Goal: Task Accomplishment & Management: Use online tool/utility

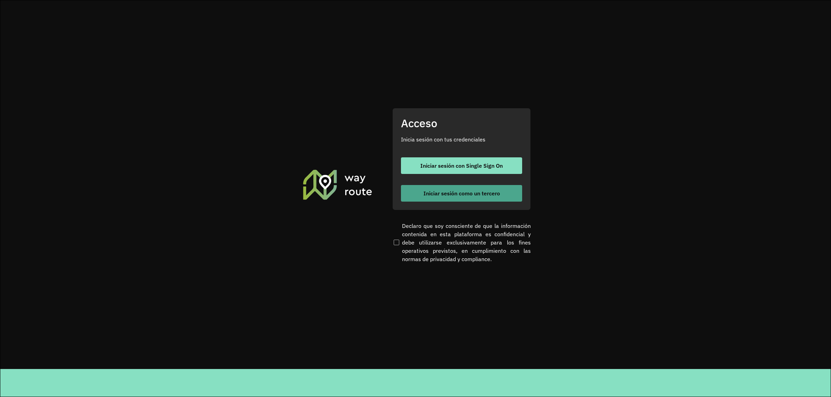
click at [428, 191] on span "Iniciar sesión como un tercero" at bounding box center [461, 194] width 76 height 6
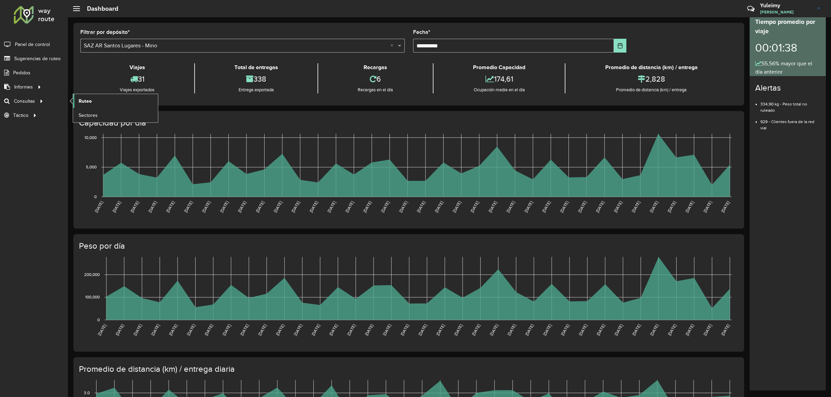
click at [80, 102] on span "Ruteo" at bounding box center [85, 101] width 13 height 7
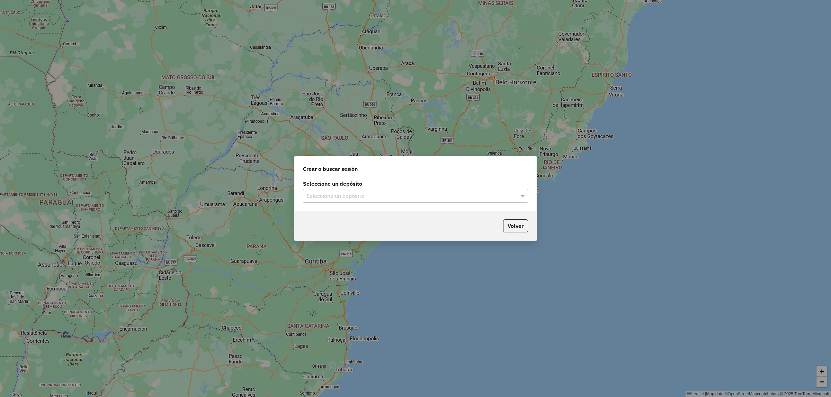
click at [377, 196] on input "text" at bounding box center [408, 196] width 204 height 8
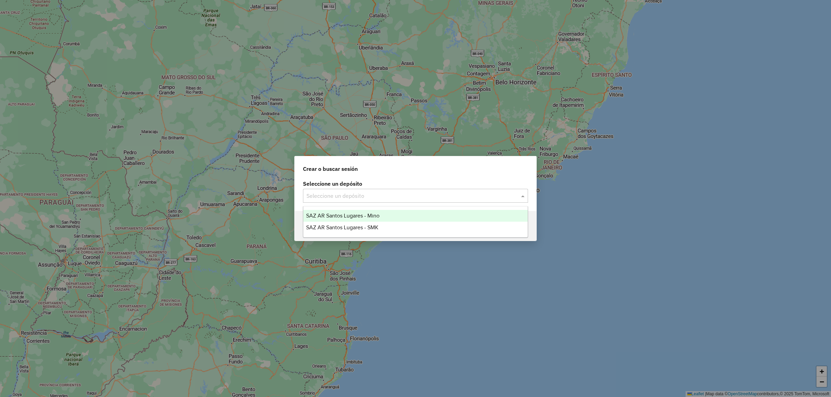
click at [367, 218] on span "SAZ AR Santos Lugares - Mino" at bounding box center [342, 216] width 73 height 6
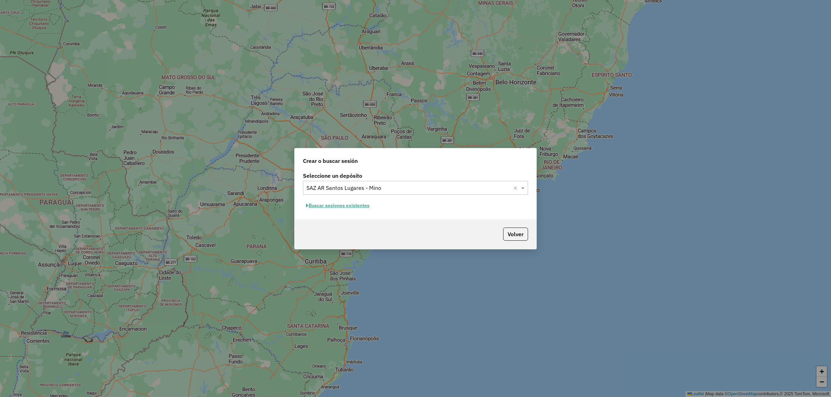
click at [360, 208] on button "Buscar sesiones existentes" at bounding box center [338, 205] width 70 height 11
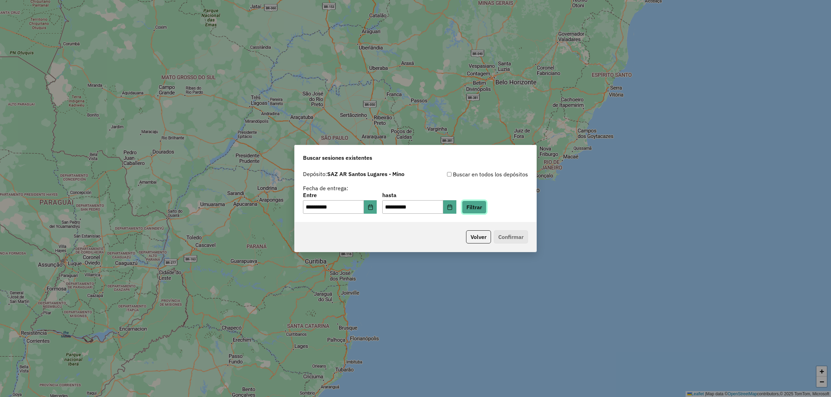
click at [486, 210] on button "Filtrar" at bounding box center [474, 207] width 25 height 13
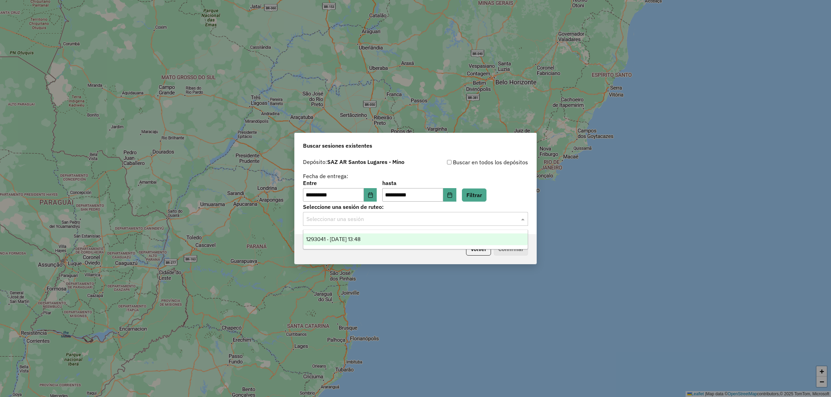
click at [379, 224] on div "Seleccionar una sesión" at bounding box center [415, 219] width 225 height 14
click at [381, 238] on div "1293041 - 13/10/2025 13:48" at bounding box center [415, 240] width 224 height 12
click at [515, 251] on button "Confirmar" at bounding box center [511, 249] width 34 height 13
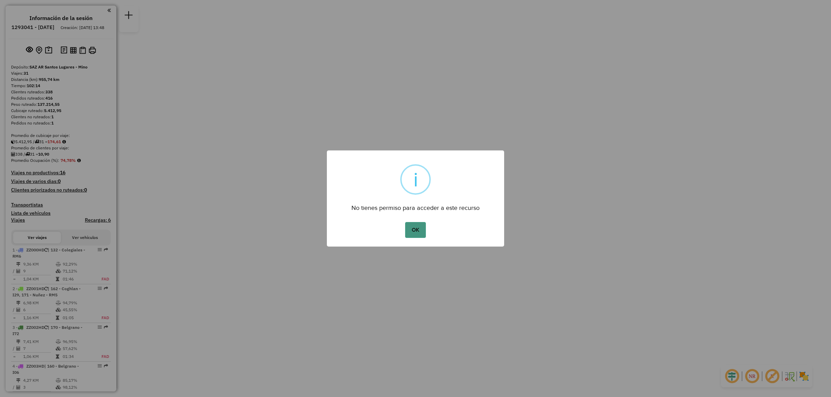
click at [423, 231] on button "OK" at bounding box center [415, 230] width 20 height 16
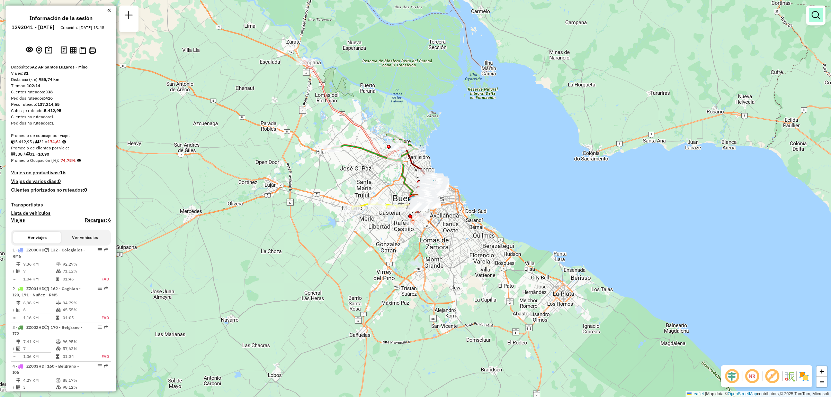
click at [815, 21] on link at bounding box center [815, 15] width 14 height 14
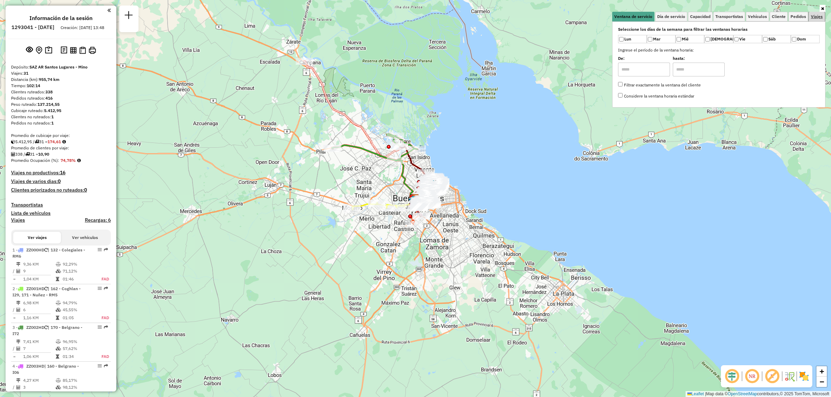
click at [815, 20] on link "Viajes" at bounding box center [816, 17] width 16 height 10
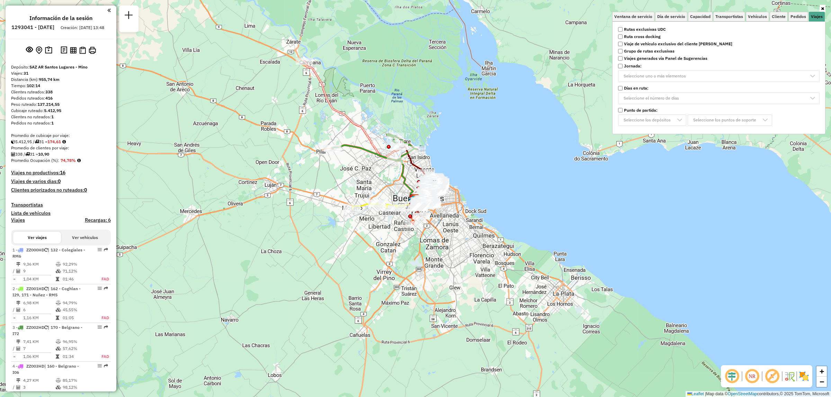
click at [640, 28] on strong "Rutas exclusivas UDC" at bounding box center [645, 29] width 42 height 6
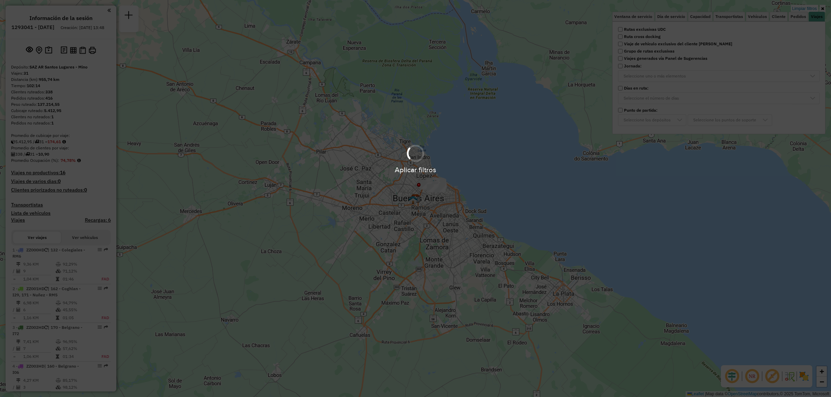
click at [485, 179] on hb-app "Aplicar filtros Pop-up bloqueado! Su explorador bloquea automáticamente la aper…" at bounding box center [415, 198] width 831 height 397
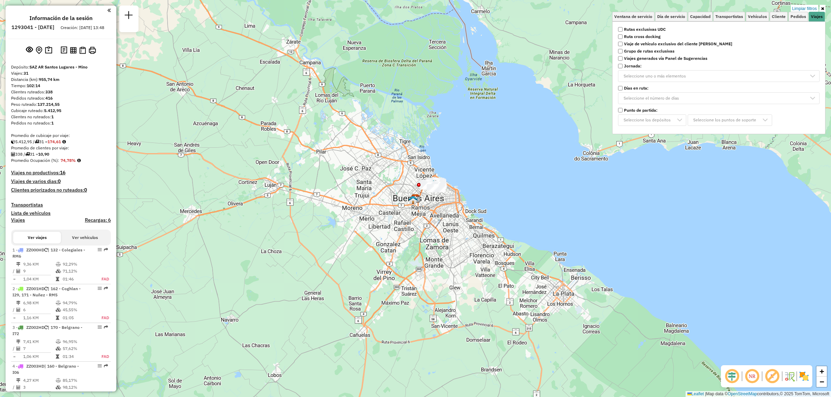
drag, startPoint x: 471, startPoint y: 174, endPoint x: 423, endPoint y: 192, distance: 51.3
click at [471, 174] on div "Limpiar filtros Ventana de servicio Día de servicio Capacidad Transportistas Ve…" at bounding box center [415, 198] width 831 height 397
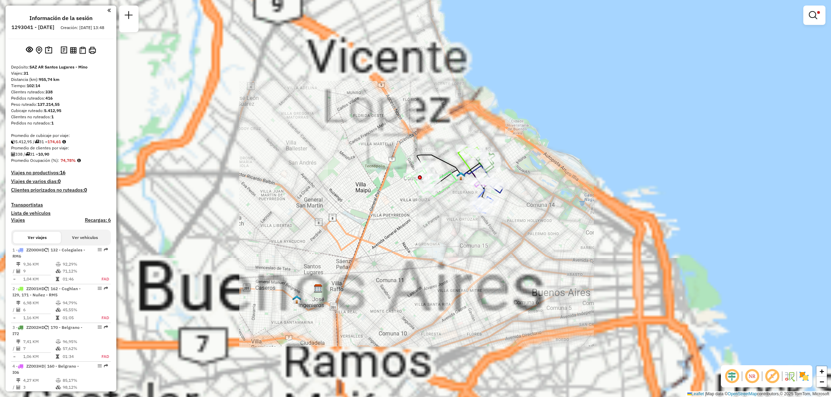
drag, startPoint x: 495, startPoint y: 163, endPoint x: 426, endPoint y: 215, distance: 86.6
click at [426, 215] on div "Limpiar filtros Ventana de servicio Día de servicio Capacidad Transportistas Ve…" at bounding box center [415, 198] width 831 height 397
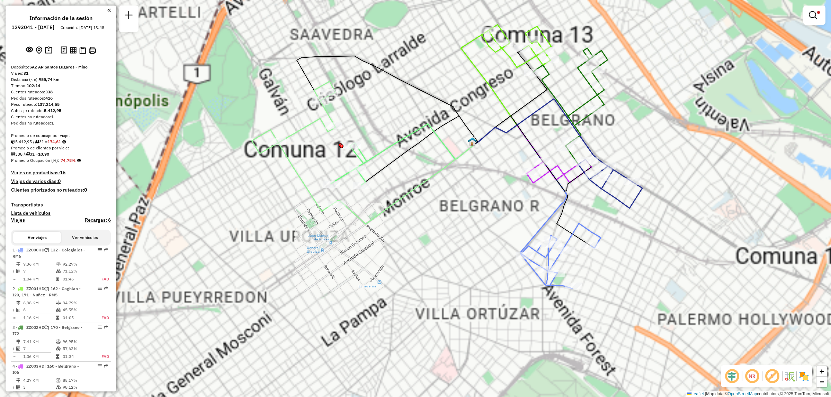
drag, startPoint x: 468, startPoint y: 198, endPoint x: 438, endPoint y: 230, distance: 43.6
click at [438, 230] on div "Limpiar filtros Ventana de servicio Día de servicio Capacidad Transportistas Ve…" at bounding box center [415, 198] width 831 height 397
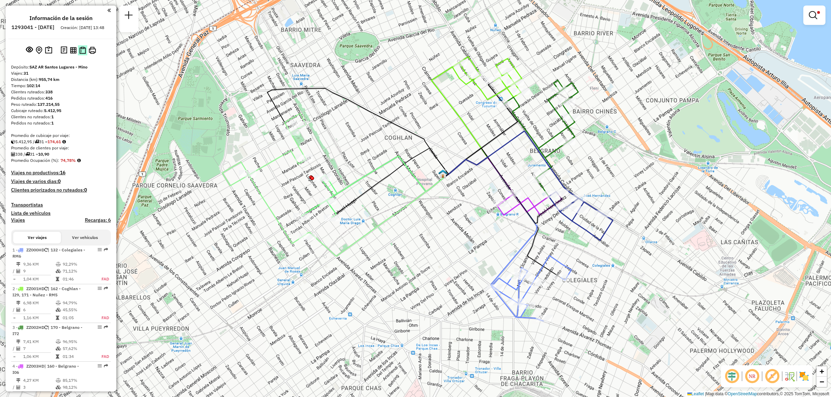
click at [79, 54] on img at bounding box center [82, 50] width 7 height 7
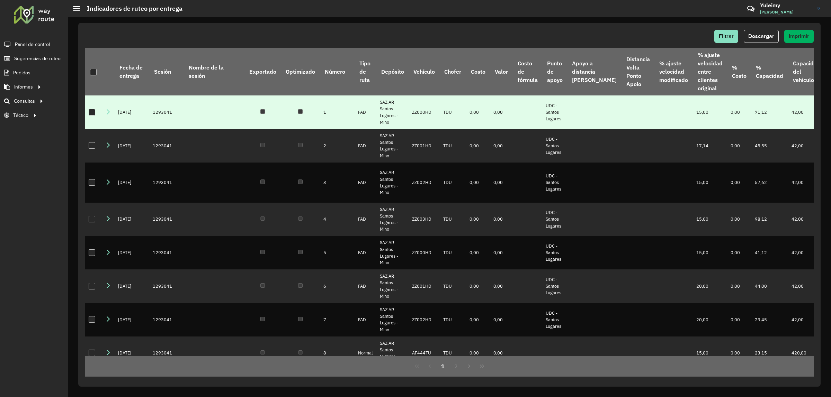
click at [92, 112] on div at bounding box center [92, 112] width 7 height 7
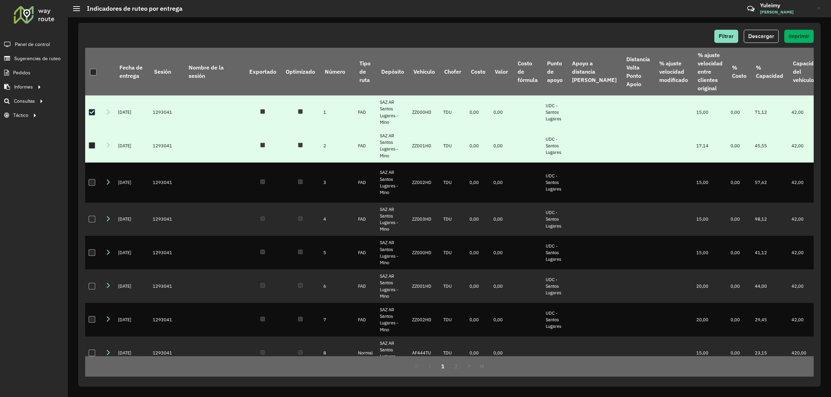
click at [92, 145] on div at bounding box center [92, 145] width 7 height 7
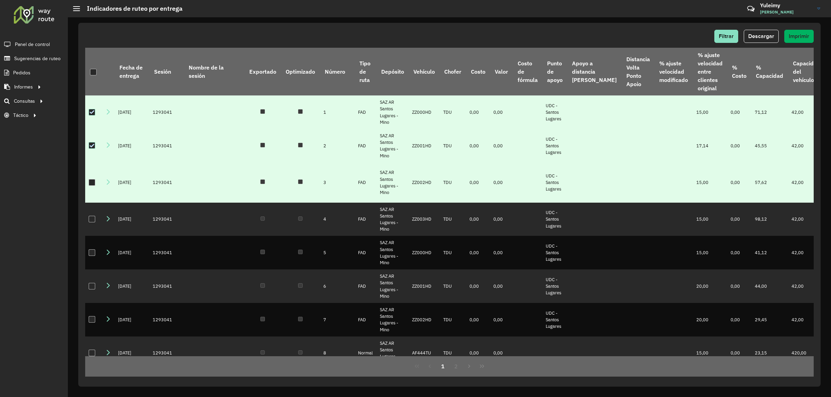
click at [91, 186] on div at bounding box center [92, 182] width 7 height 7
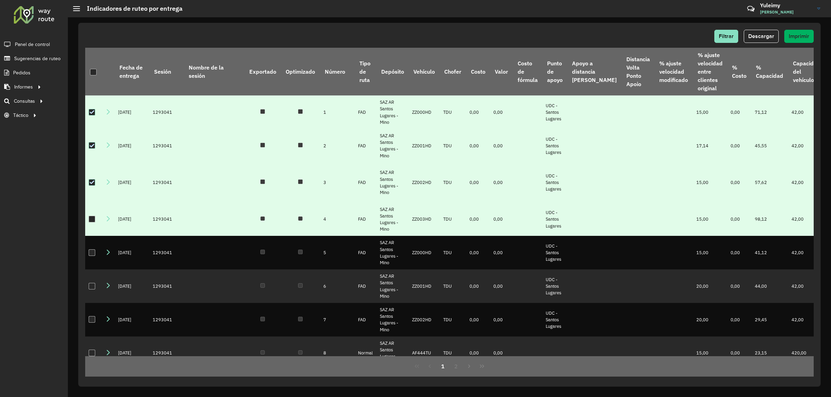
click at [92, 223] on div at bounding box center [92, 219] width 7 height 7
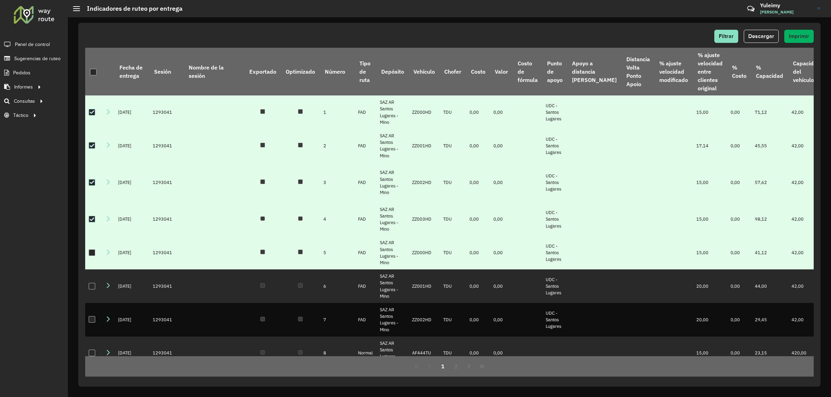
click at [89, 256] on div at bounding box center [92, 253] width 7 height 7
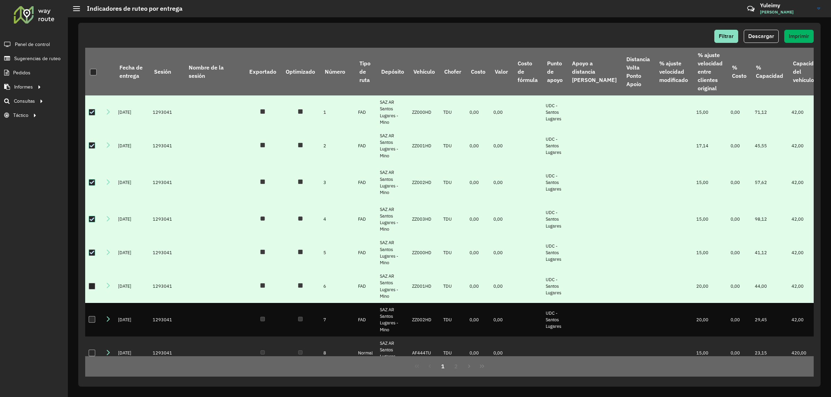
click at [93, 290] on div at bounding box center [92, 286] width 7 height 7
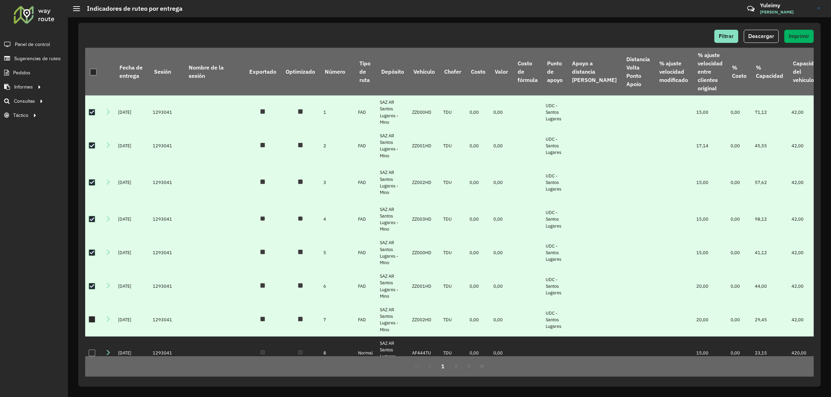
click at [89, 323] on div at bounding box center [92, 319] width 7 height 7
click at [770, 34] on span "Descargar" at bounding box center [761, 36] width 26 height 6
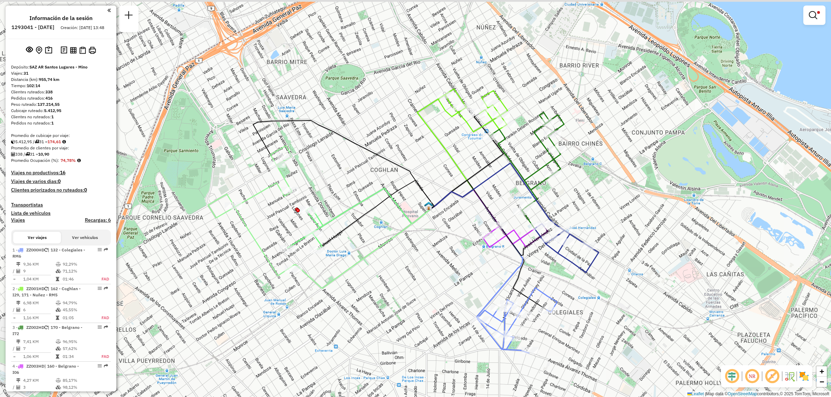
click at [454, 186] on div "Limpiar filtros Ventana de servicio Día de servicio Capacidad Transportistas Ve…" at bounding box center [415, 198] width 831 height 397
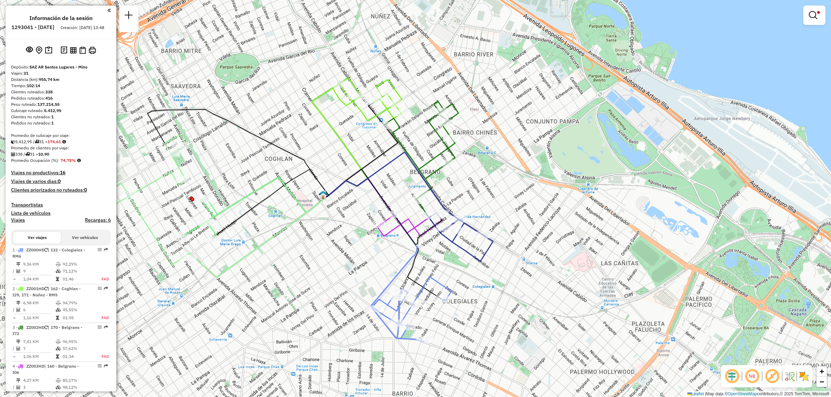
drag, startPoint x: 476, startPoint y: 148, endPoint x: 385, endPoint y: 125, distance: 93.8
click at [384, 127] on div "Limpiar filtros Ventana de servicio Día de servicio Capacidad Transportistas Ve…" at bounding box center [415, 198] width 831 height 397
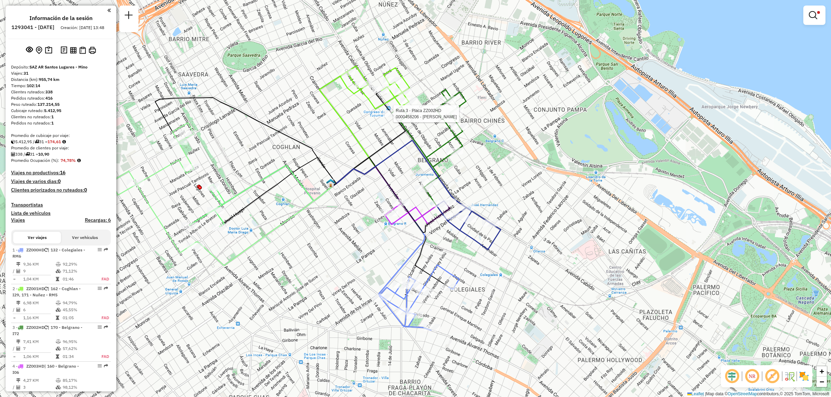
click at [328, 137] on div "Ruta 3 - Placa ZZ002HD 0000458206 - [PERSON_NAME] filtros Ventana de servicio D…" at bounding box center [415, 198] width 831 height 397
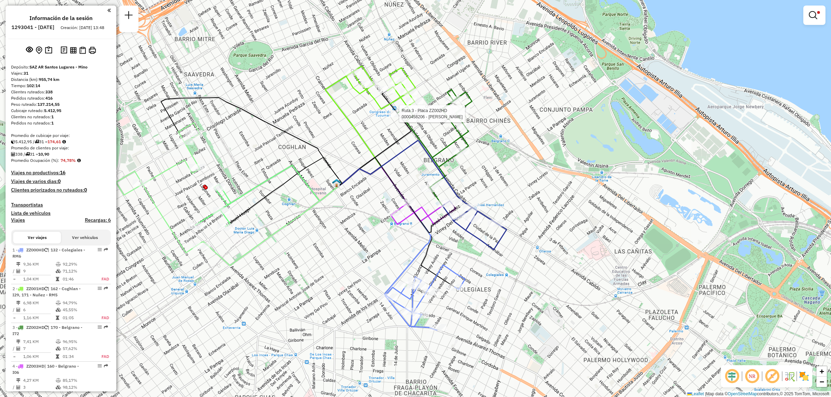
drag, startPoint x: 352, startPoint y: 137, endPoint x: 364, endPoint y: 121, distance: 19.6
click at [354, 136] on div "Ruta 3 - Placa ZZ002HD 0000458206 - [PERSON_NAME] filtros Ventana de servicio D…" at bounding box center [415, 198] width 831 height 397
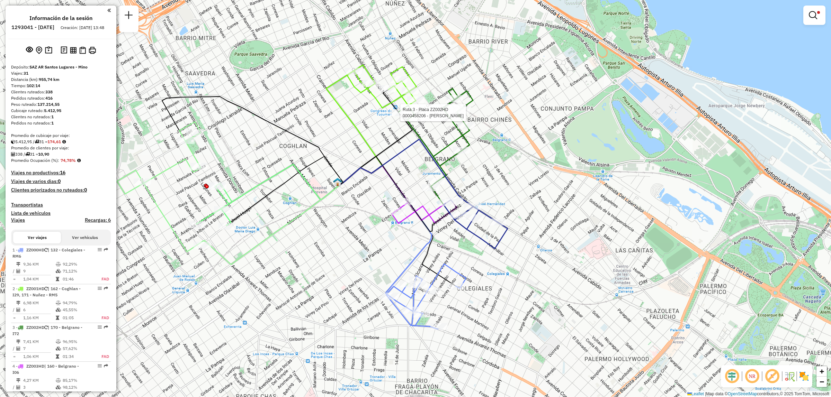
click at [442, 43] on div "Ruta 3 - Placa ZZ002HD 0000458206 - [PERSON_NAME] [PERSON_NAME] 2 - Placa ZZ001…" at bounding box center [415, 198] width 831 height 397
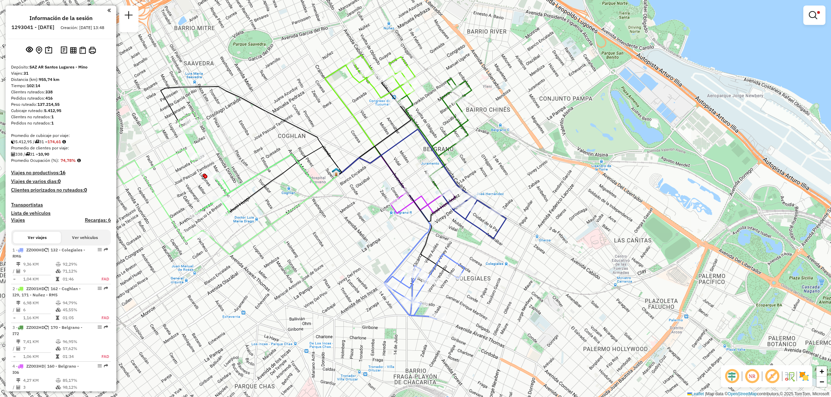
drag, startPoint x: 442, startPoint y: 185, endPoint x: 349, endPoint y: 124, distance: 111.3
click at [349, 156] on icon at bounding box center [389, 183] width 103 height 55
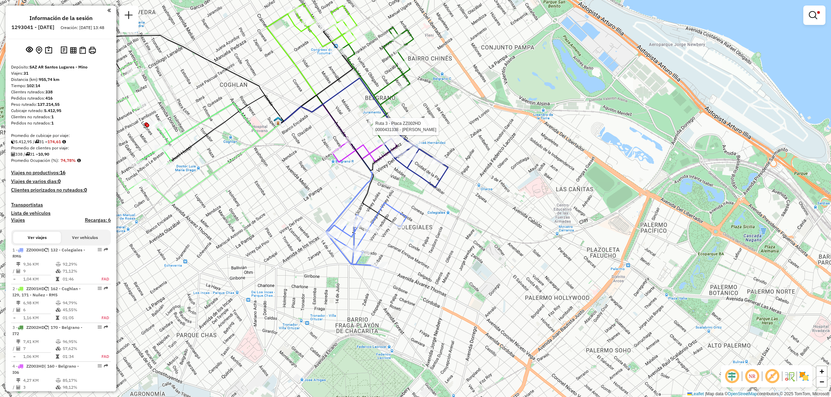
click at [423, 104] on div "Ruta 3 - Placa ZZ002HD 0000431338 - Dos [PERSON_NAME] filtros Ventana de servic…" at bounding box center [415, 198] width 831 height 397
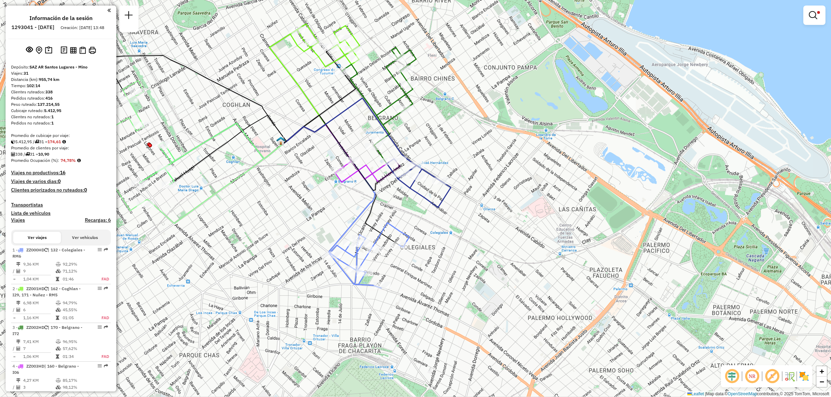
drag, startPoint x: 366, startPoint y: 65, endPoint x: 369, endPoint y: 85, distance: 20.3
click at [369, 85] on div "Limpiar filtros Ventana de servicio Día de servicio Capacidad Transportistas Ve…" at bounding box center [415, 198] width 831 height 397
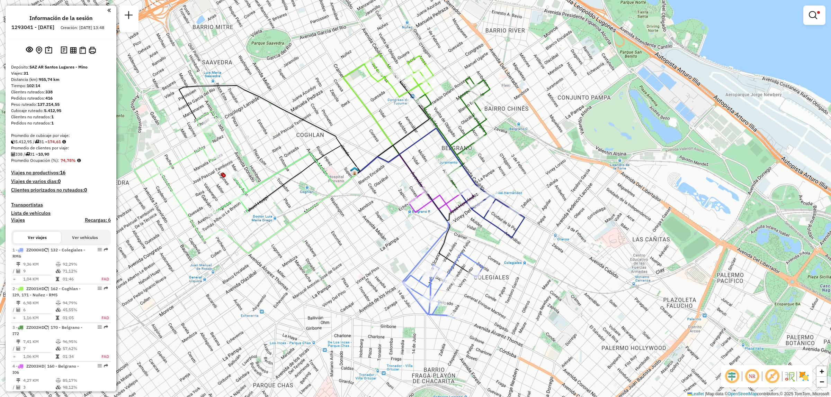
click at [474, 248] on div "Limpiar filtros Ventana de servicio Día de servicio Capacidad Transportistas Ve…" at bounding box center [415, 198] width 831 height 397
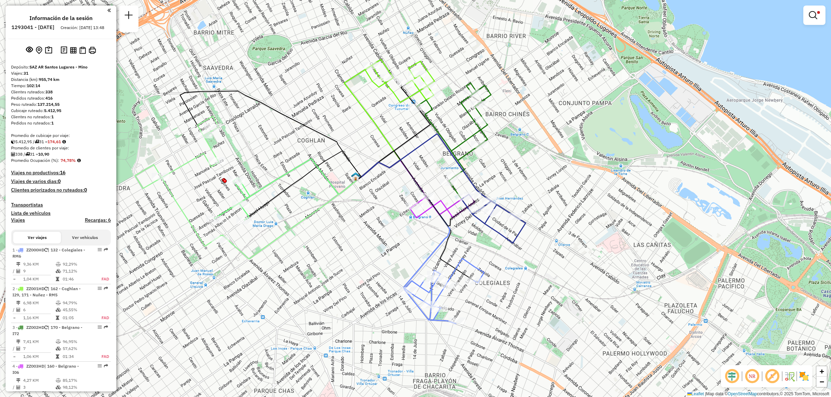
drag, startPoint x: 317, startPoint y: 169, endPoint x: 324, endPoint y: 183, distance: 16.3
click at [322, 182] on div "Limpiar filtros Ventana de servicio Día de servicio Capacidad Transportistas Ve…" at bounding box center [415, 198] width 831 height 397
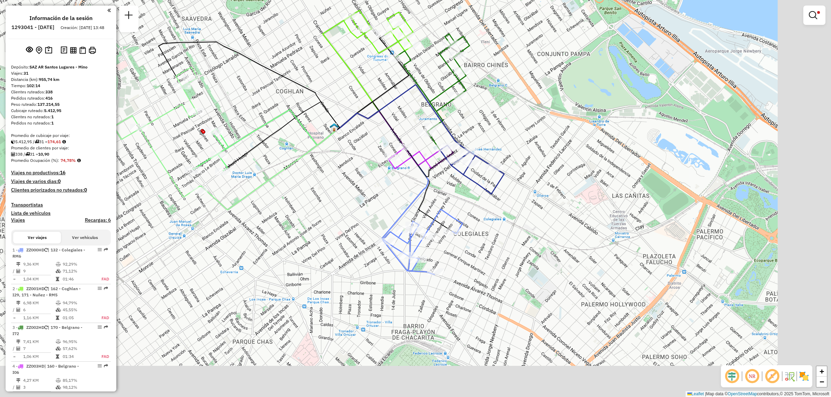
drag, startPoint x: 640, startPoint y: 252, endPoint x: 563, endPoint y: 189, distance: 99.4
click at [578, 196] on div "Limpiar filtros Ventana de servicio Día de servicio Capacidad Transportistas Ve…" at bounding box center [415, 198] width 831 height 397
